Goal: Use online tool/utility

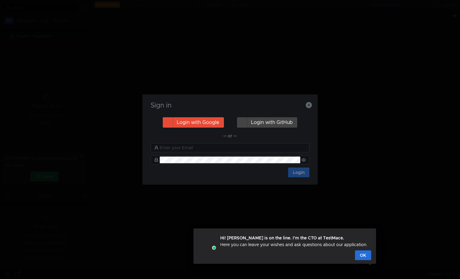
click at [202, 124] on button "Login with Google" at bounding box center [193, 122] width 61 height 10
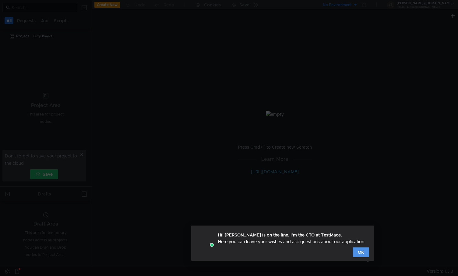
click at [358, 252] on button "OK" at bounding box center [361, 253] width 16 height 10
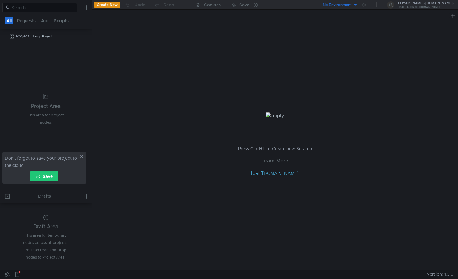
click at [49, 175] on button "Save" at bounding box center [44, 176] width 28 height 10
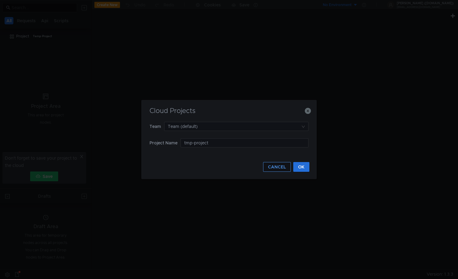
click at [279, 169] on button "CANCEL" at bounding box center [277, 167] width 28 height 10
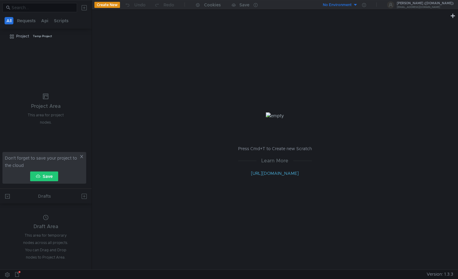
click at [69, 83] on tree-viewport "Project Temp Project" at bounding box center [46, 109] width 92 height 157
click at [48, 38] on div "Temp Project" at bounding box center [42, 36] width 19 height 9
click at [106, 6] on button "Create New" at bounding box center [107, 5] width 26 height 6
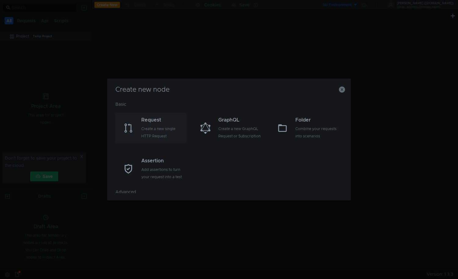
click at [168, 133] on div "Create a new single HTTP Request" at bounding box center [163, 132] width 44 height 15
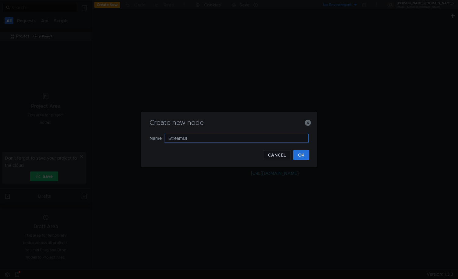
type input "StreamBIM"
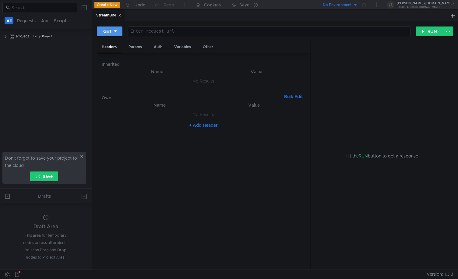
click at [117, 32] on icon at bounding box center [115, 31] width 4 height 4
click at [117, 32] on div at bounding box center [229, 139] width 458 height 279
click at [159, 29] on div at bounding box center [269, 36] width 282 height 15
